Goal: Feedback & Contribution: Leave review/rating

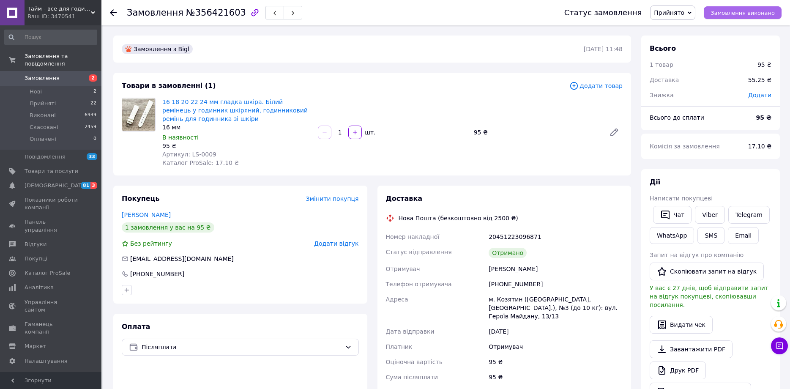
click at [758, 6] on button "Замовлення виконано" at bounding box center [743, 12] width 78 height 13
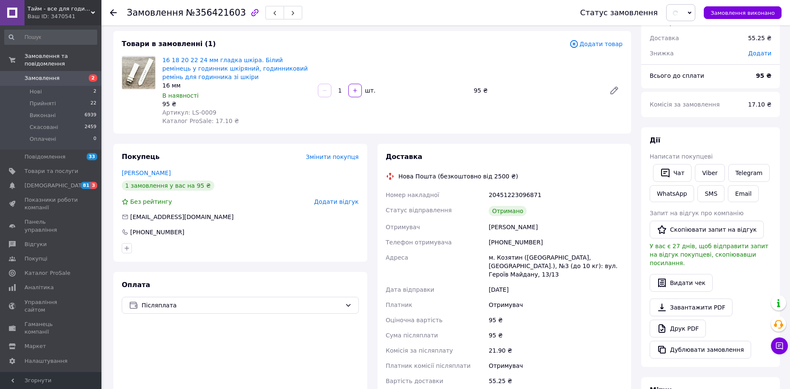
scroll to position [46, 0]
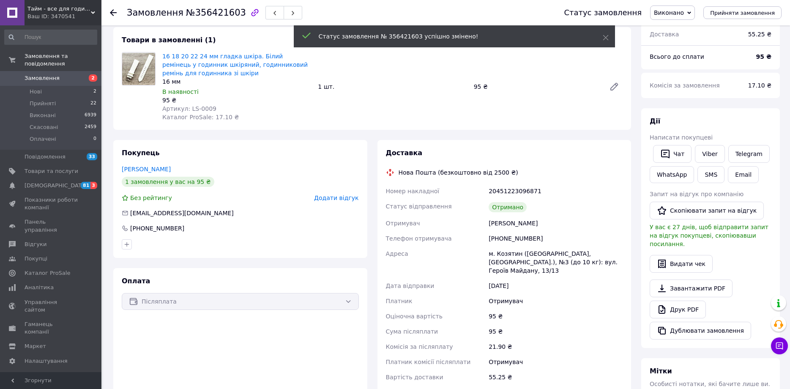
click at [354, 194] on div "Покупець [PERSON_NAME] 1 замовлення у вас на 95 ₴ Без рейтингу Додати відгук [E…" at bounding box center [240, 199] width 254 height 118
click at [352, 196] on span "Додати відгук" at bounding box center [336, 198] width 44 height 7
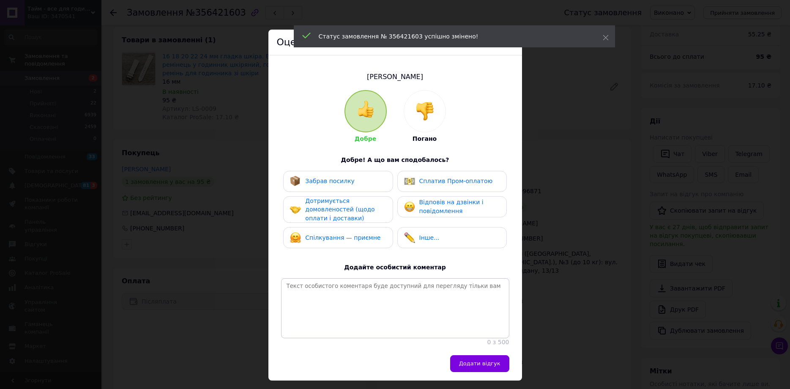
click at [367, 185] on div "Забрав посилку" at bounding box center [338, 181] width 96 height 11
click at [427, 190] on div "Сплатив Пром-оплатою" at bounding box center [452, 181] width 110 height 21
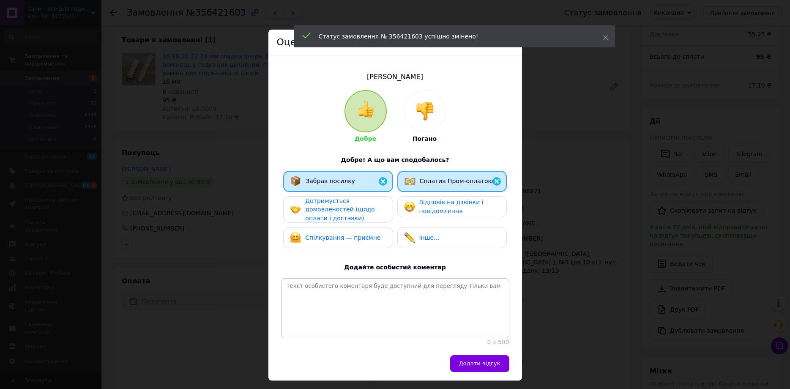
drag, startPoint x: 430, startPoint y: 205, endPoint x: 362, endPoint y: 210, distance: 67.4
click at [429, 205] on span "Відповів на дзвінки і повідомлення" at bounding box center [451, 207] width 64 height 16
click at [362, 210] on span "Дотримується домовленостей (щодо оплати і доставки)" at bounding box center [339, 209] width 69 height 24
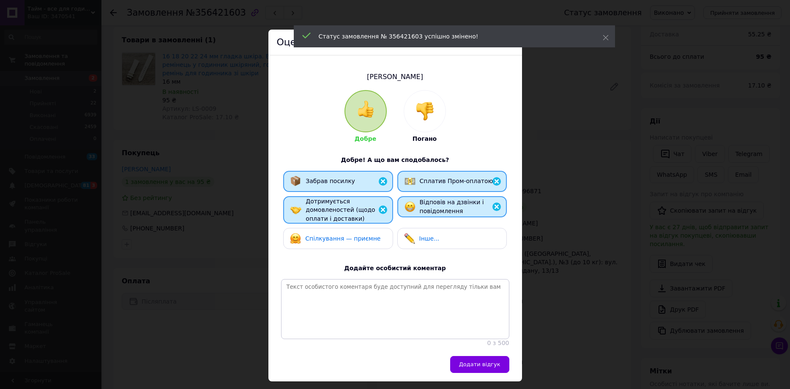
click at [351, 230] on div "Спілкування — приємне" at bounding box center [338, 238] width 110 height 21
click at [345, 315] on textarea at bounding box center [395, 309] width 228 height 60
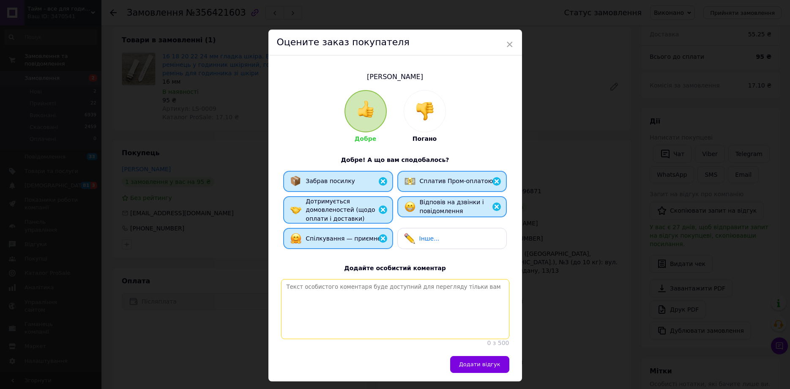
paste textarea "Найкращий покупець! Я дуже рекомендую цього надійного ділового партнера!"
type textarea "Найкращий покупець! Я дуже рекомендую цього надійного ділового партнера!"
click at [485, 373] on button "Додати відгук" at bounding box center [479, 364] width 59 height 17
